Goal: Transaction & Acquisition: Purchase product/service

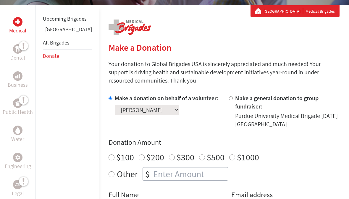
scroll to position [92, 0]
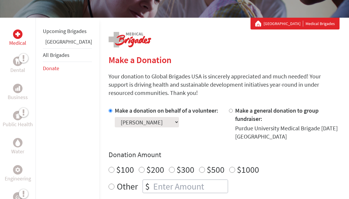
click at [55, 72] on link "Donate" at bounding box center [51, 68] width 16 height 7
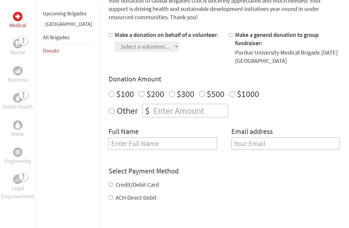
scroll to position [168, 0]
click at [108, 36] on input "Make a donation on behalf of a volunteer:" at bounding box center [110, 35] width 4 height 4
radio input "true"
click at [134, 49] on select "Select a volunteer... [PERSON_NAME] [PERSON_NAME] [PERSON_NAME] [PERSON_NAME] […" at bounding box center [147, 46] width 64 height 10
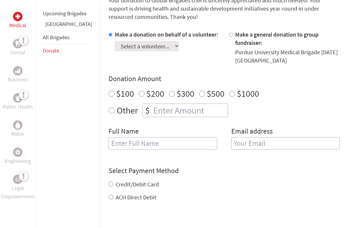
select select "DAFC531E-8F27-11F0-9E6E-42010A400005"
click at [108, 91] on input "$100" at bounding box center [111, 94] width 6 height 6
radio input "true"
click at [192, 139] on input "text" at bounding box center [162, 143] width 108 height 12
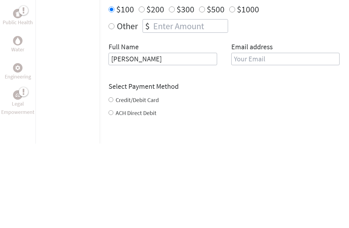
click at [276, 138] on input "email" at bounding box center [285, 144] width 108 height 12
click at [151, 138] on input "[PERSON_NAME]" at bounding box center [162, 144] width 108 height 12
type input "[PERSON_NAME]"
click at [273, 138] on input "email" at bounding box center [285, 144] width 108 height 12
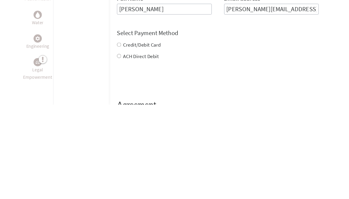
scroll to position [213, 0]
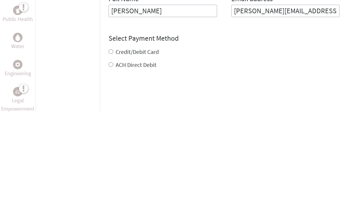
type input "[PERSON_NAME][EMAIL_ADDRESS][DOMAIN_NAME]"
click at [108, 136] on div "Credit/Debit Card ACH Direct Debit" at bounding box center [223, 146] width 231 height 21
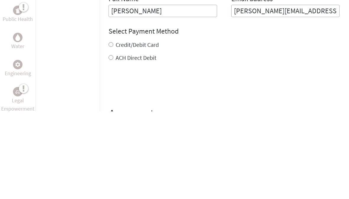
scroll to position [301, 0]
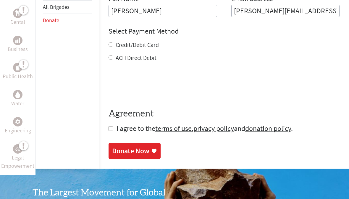
click at [108, 42] on input "Credit/Debit Card" at bounding box center [110, 44] width 5 height 5
radio input "true"
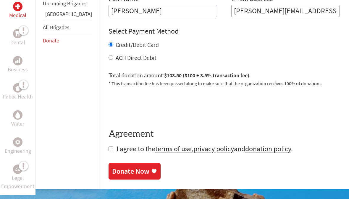
click at [108, 147] on input "checkbox" at bounding box center [110, 149] width 5 height 5
checkbox input "true"
click at [151, 169] on icon at bounding box center [154, 172] width 6 height 6
